Goal: Information Seeking & Learning: Learn about a topic

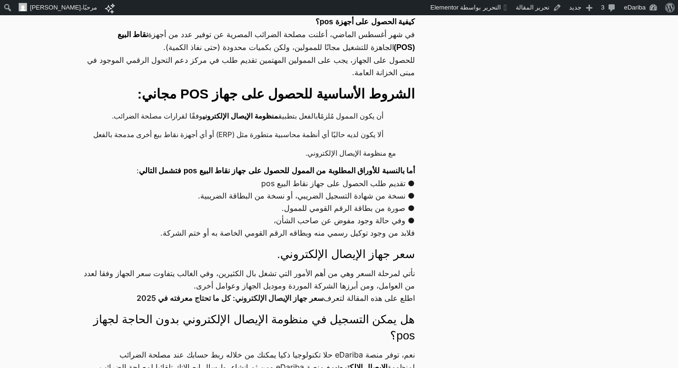
scroll to position [429, 0]
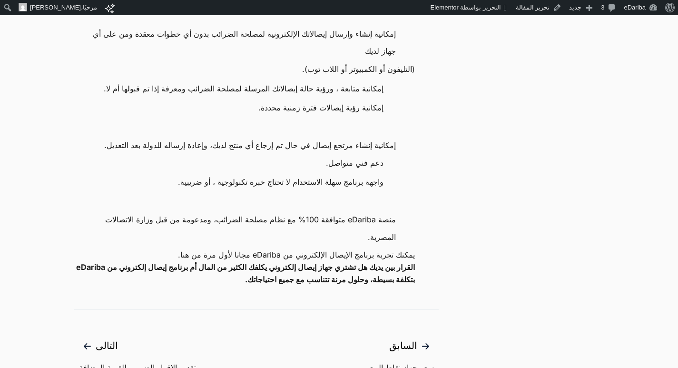
scroll to position [905, 0]
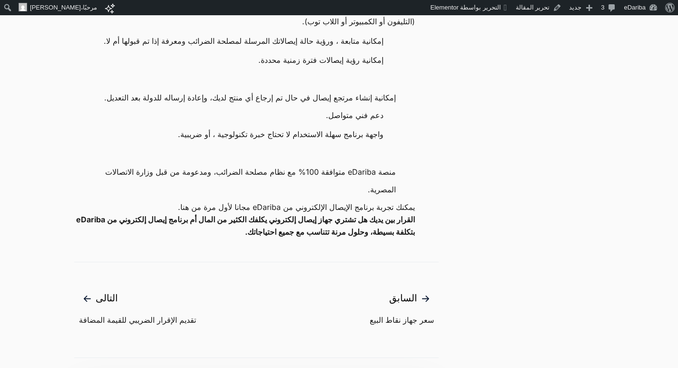
click at [162, 213] on p "يمكنك تجربة برنامج الإيصال الإلكتروني من eDariba مجانا لأول مرة من هنا." at bounding box center [244, 207] width 341 height 12
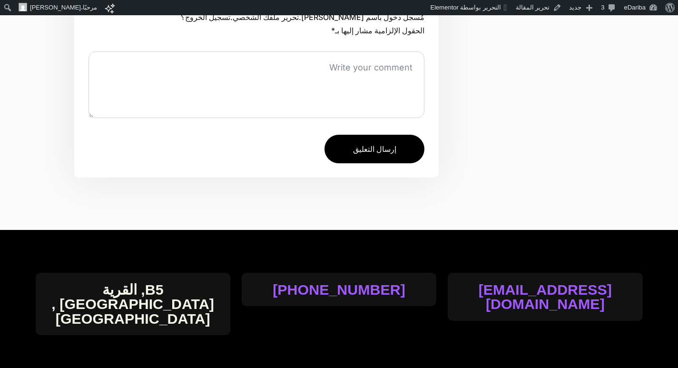
scroll to position [1047, 0]
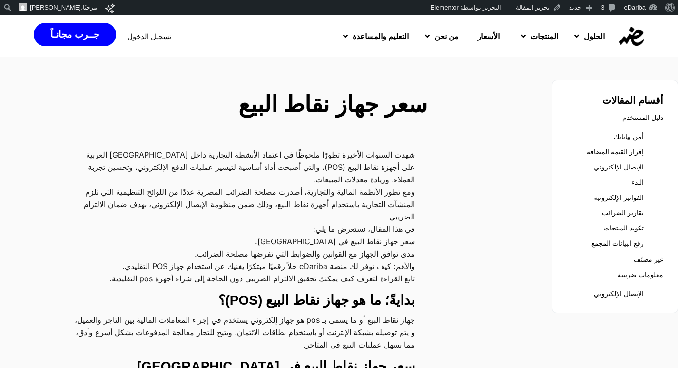
scroll to position [95, 0]
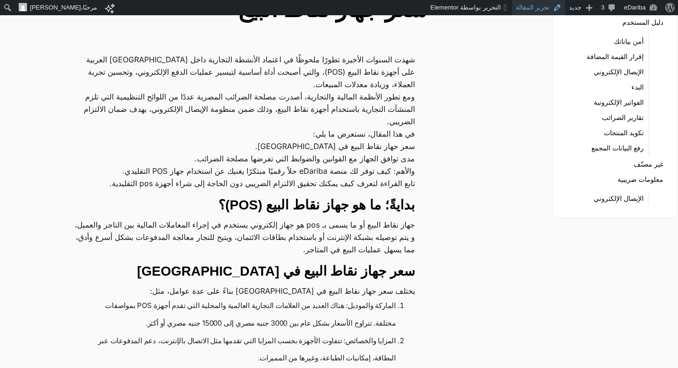
click at [542, 7] on link "تحرير المقالة" at bounding box center [539, 7] width 54 height 15
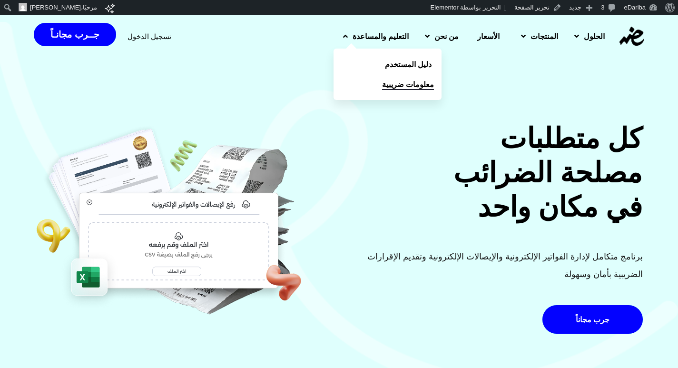
click at [382, 83] on span "معلومات ضريبية" at bounding box center [408, 84] width 52 height 11
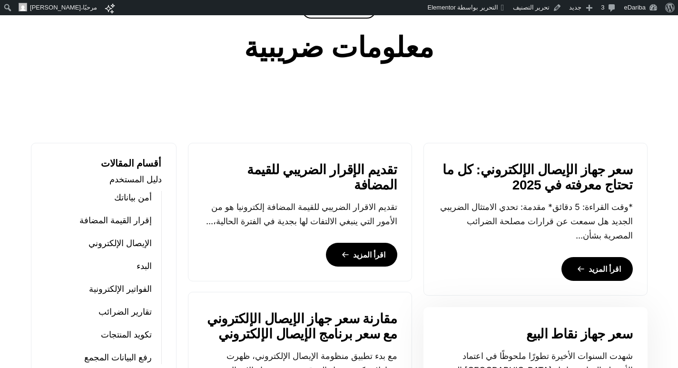
scroll to position [476, 0]
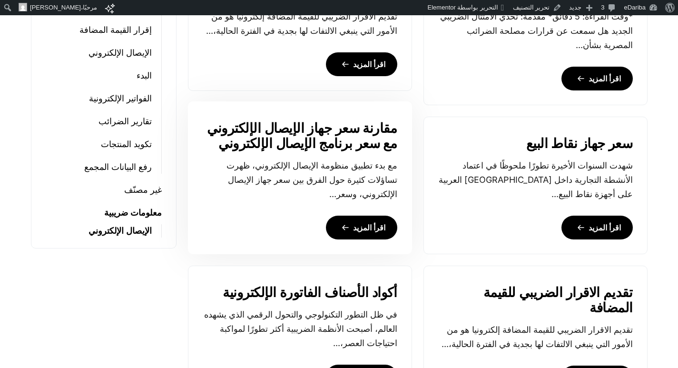
click at [368, 231] on link "اقرأ المزيد" at bounding box center [361, 228] width 71 height 24
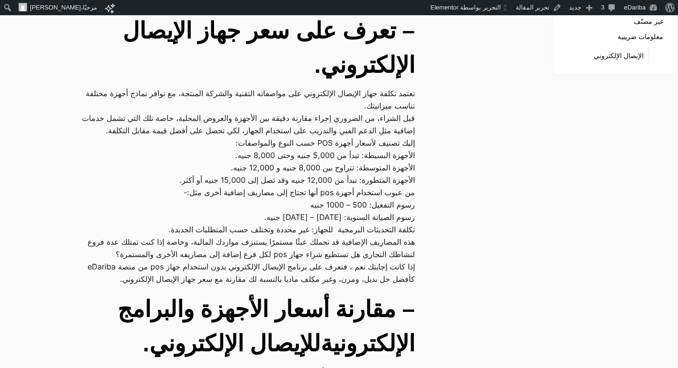
drag, startPoint x: 415, startPoint y: 206, endPoint x: 58, endPoint y: 299, distance: 368.5
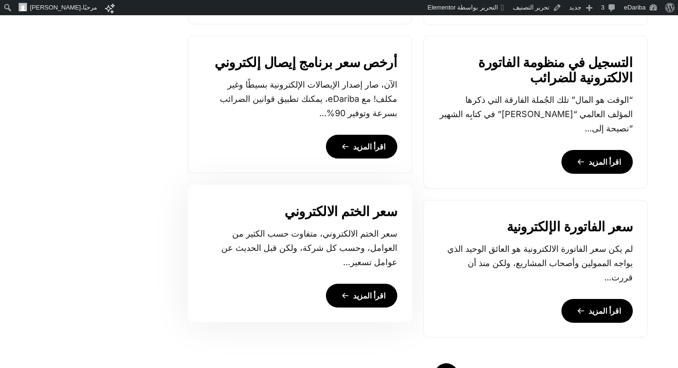
scroll to position [998, 0]
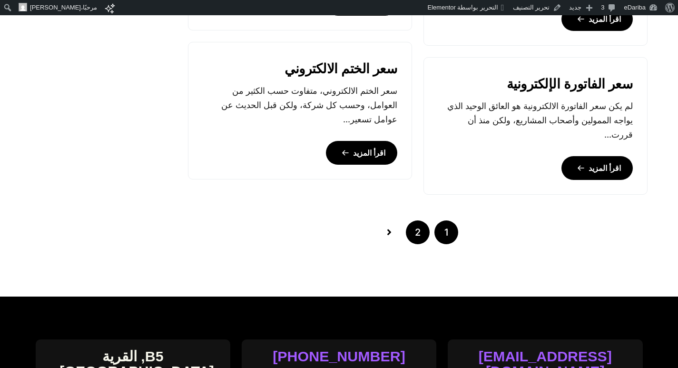
click at [415, 227] on link "2" at bounding box center [418, 232] width 24 height 24
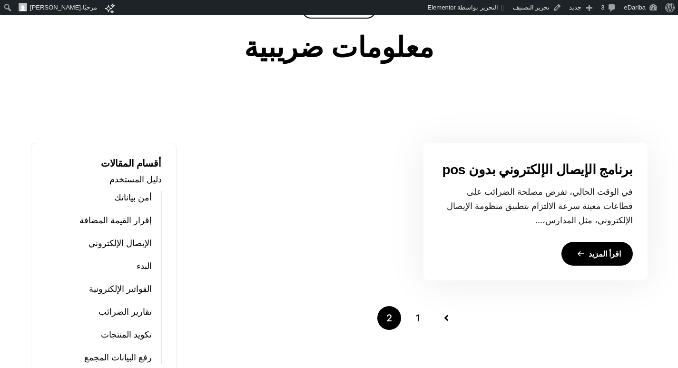
click at [599, 248] on link "اقرأ المزيد" at bounding box center [597, 254] width 71 height 24
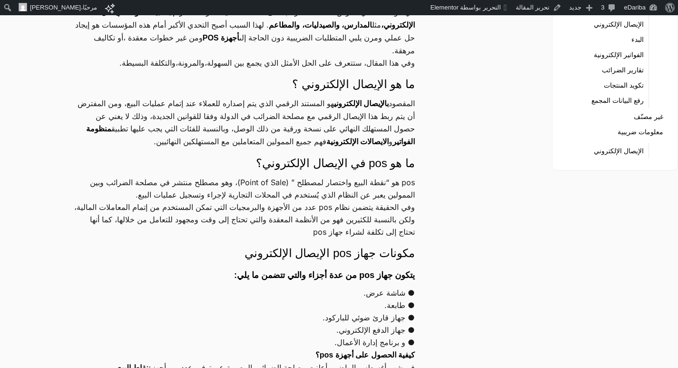
scroll to position [48, 0]
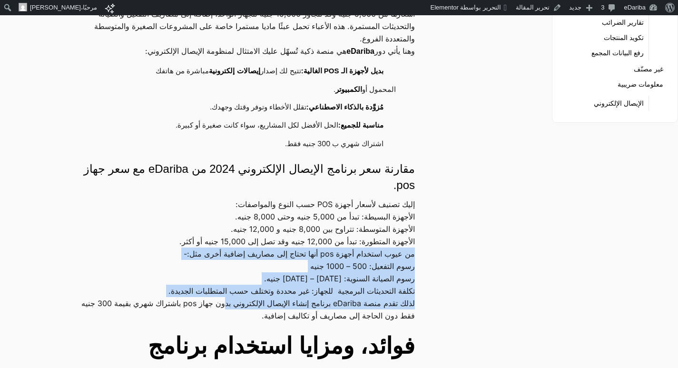
drag, startPoint x: 415, startPoint y: 218, endPoint x: 210, endPoint y: 273, distance: 212.0
click at [210, 273] on div "الآن، صار إصدار الإيصالات الإلكترونية بسيطًا وغير مكلف! مع eDariba، يمكنك تطبيق…" at bounding box center [256, 341] width 365 height 767
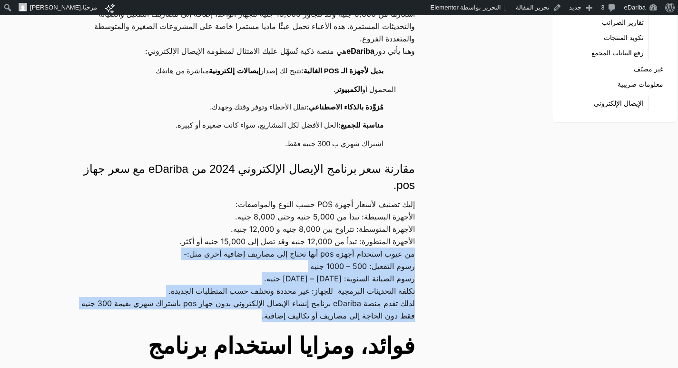
drag, startPoint x: 414, startPoint y: 217, endPoint x: 154, endPoint y: 277, distance: 266.8
click at [148, 282] on div "الآن، صار إصدار الإيصالات الإلكترونية بسيطًا وغير مكلف! مع eDariba، يمكنك تطبيق…" at bounding box center [256, 341] width 365 height 767
copy div "من عيوب استخدام أجهزة pos أنها تحتاج إلى مصاريف إضافية أخرى مثل:- رسوم التفعيل:…"
